Goal: Task Accomplishment & Management: Use online tool/utility

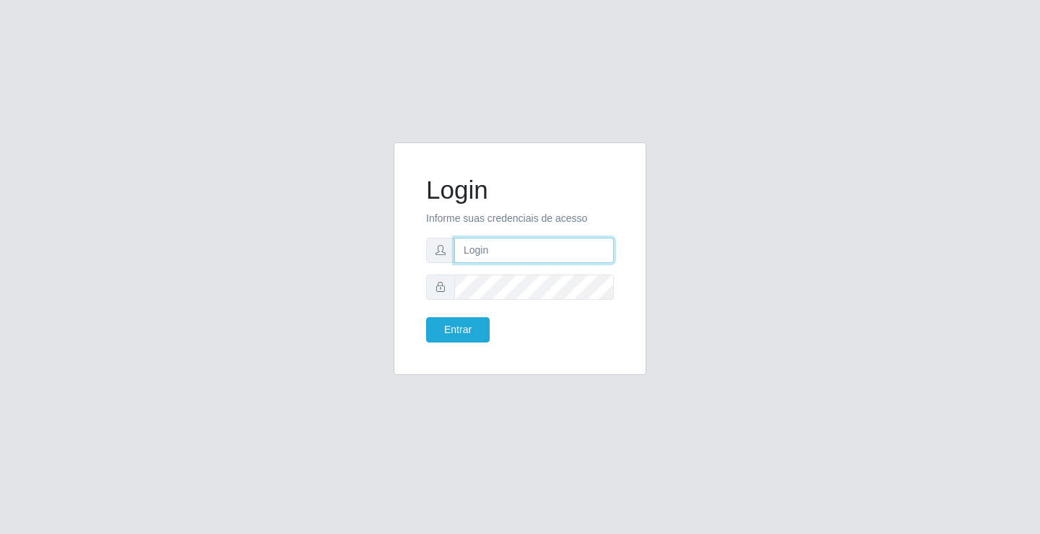
click at [503, 246] on input "text" at bounding box center [534, 250] width 160 height 25
type input "zivaneide@ideal"
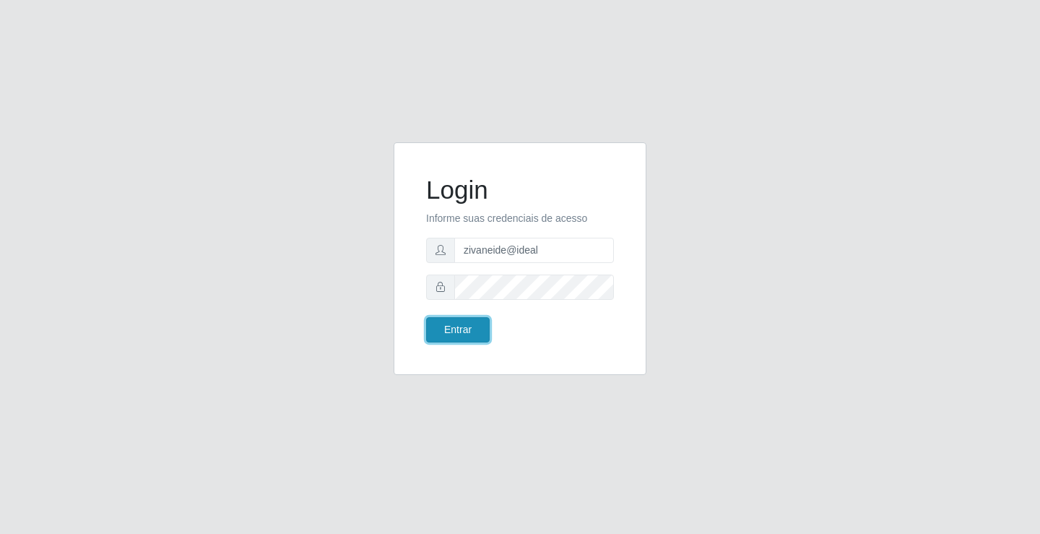
click at [454, 336] on button "Entrar" at bounding box center [458, 329] width 64 height 25
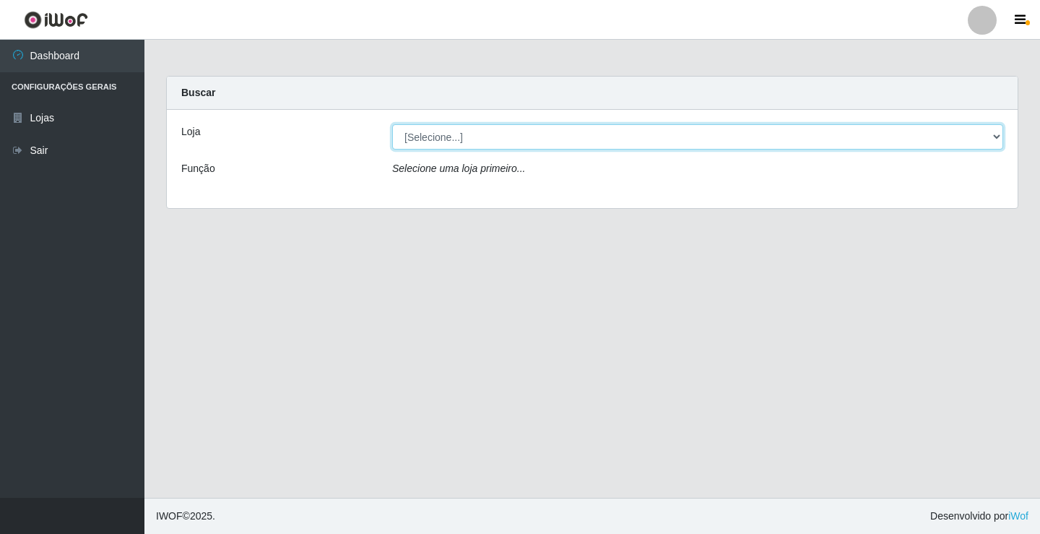
click at [1002, 134] on select "[Selecione...] Ideal - Conceição" at bounding box center [697, 136] width 611 height 25
select select "231"
click at [392, 124] on select "[Selecione...] Ideal - Conceição" at bounding box center [697, 136] width 611 height 25
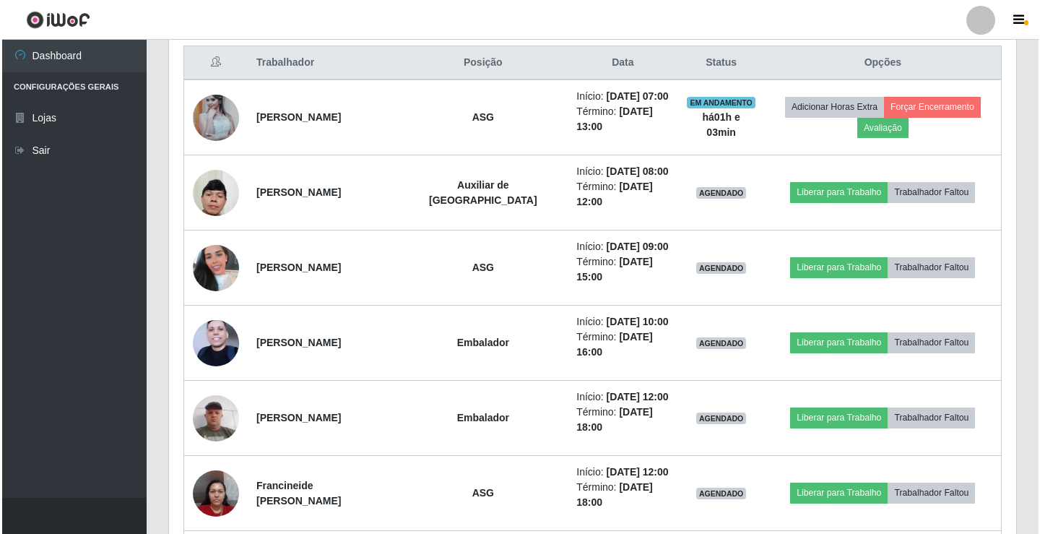
scroll to position [578, 0]
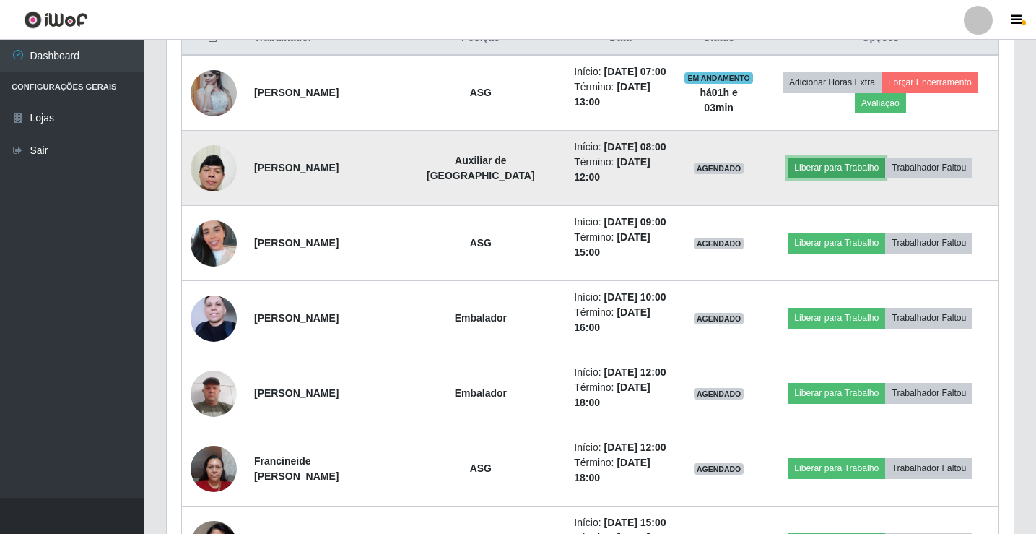
click at [855, 167] on button "Liberar para Trabalho" at bounding box center [836, 167] width 97 height 20
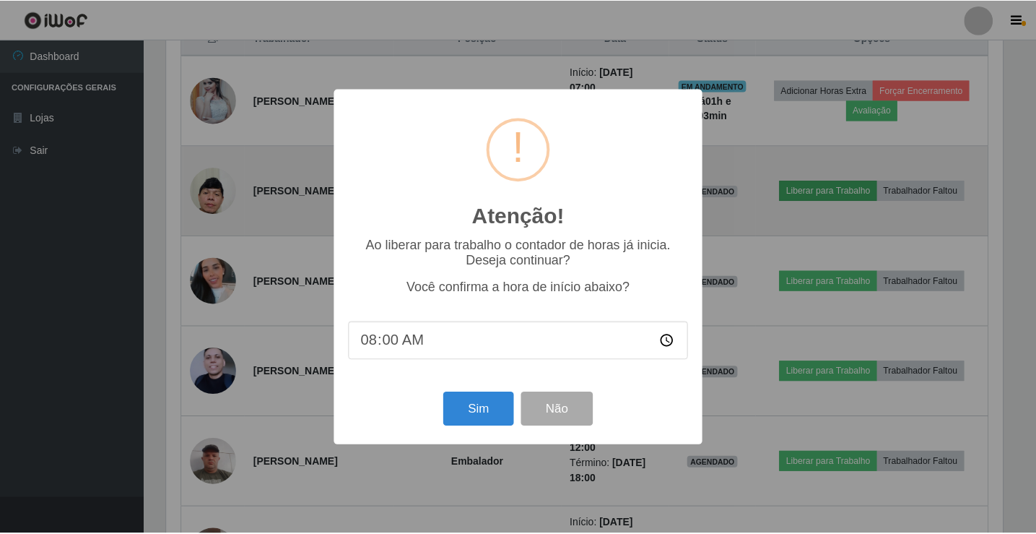
scroll to position [300, 840]
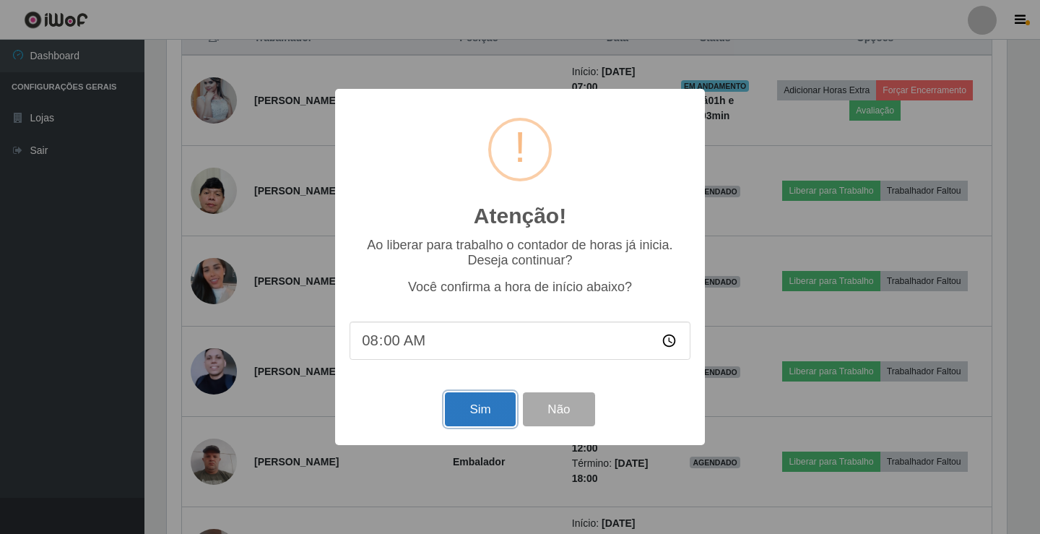
click at [482, 407] on button "Sim" at bounding box center [480, 409] width 70 height 34
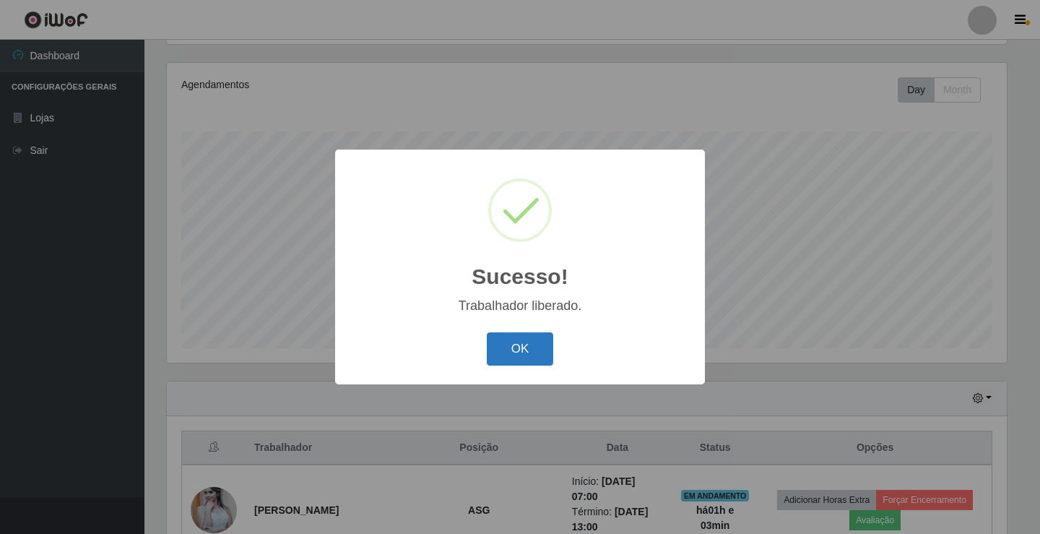
click at [498, 350] on button "OK" at bounding box center [520, 349] width 67 height 34
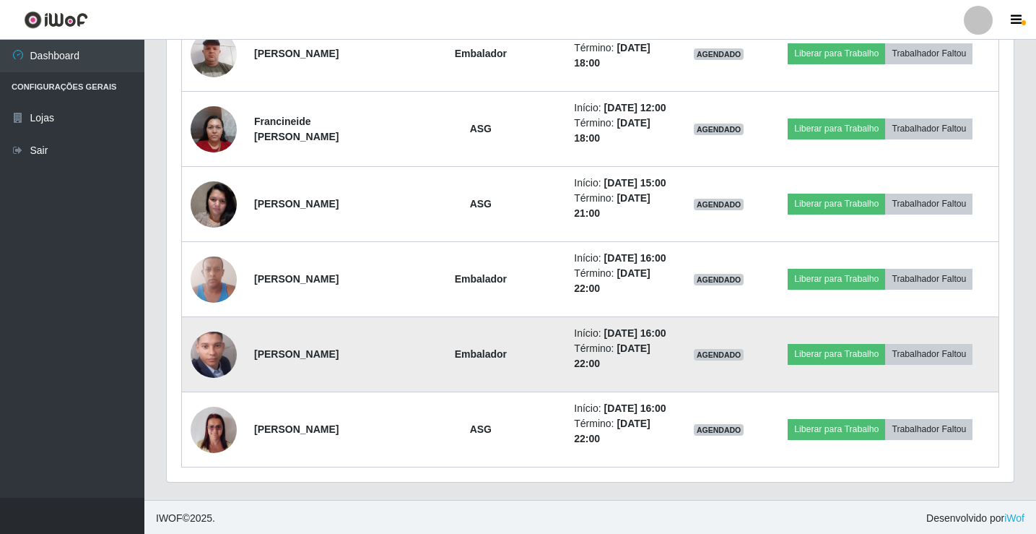
scroll to position [919, 0]
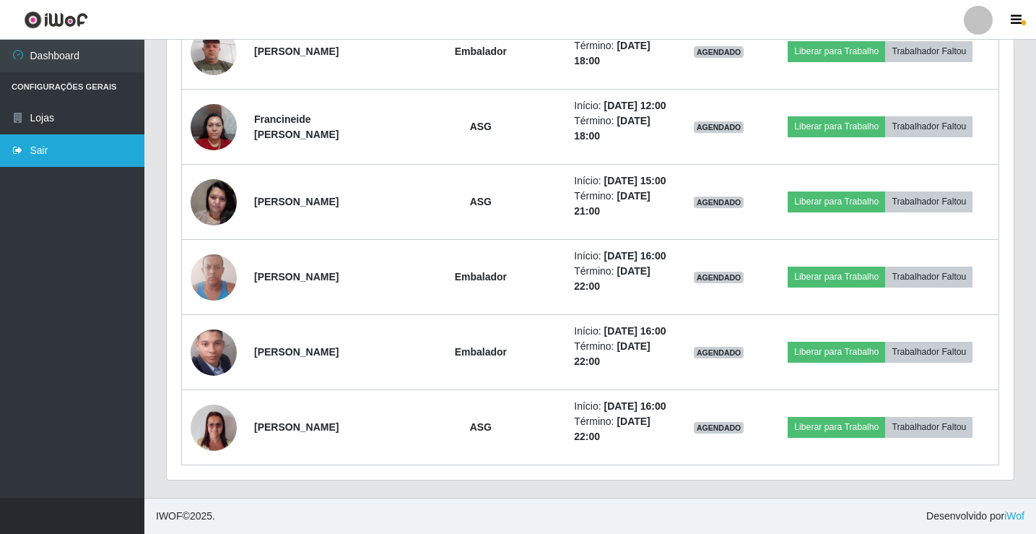
click at [95, 157] on link "Sair" at bounding box center [72, 150] width 144 height 32
